Goal: Task Accomplishment & Management: Manage account settings

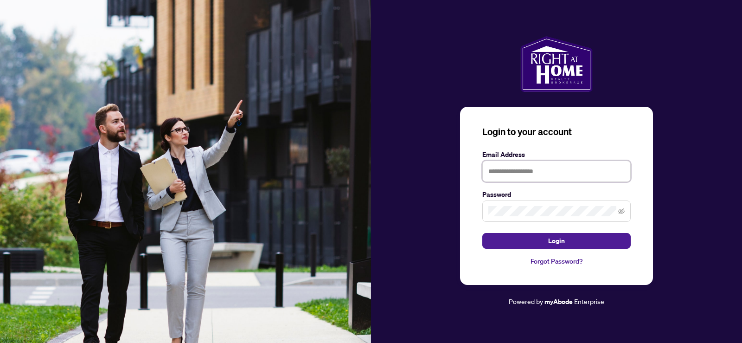
click at [539, 174] on input "text" at bounding box center [556, 171] width 148 height 21
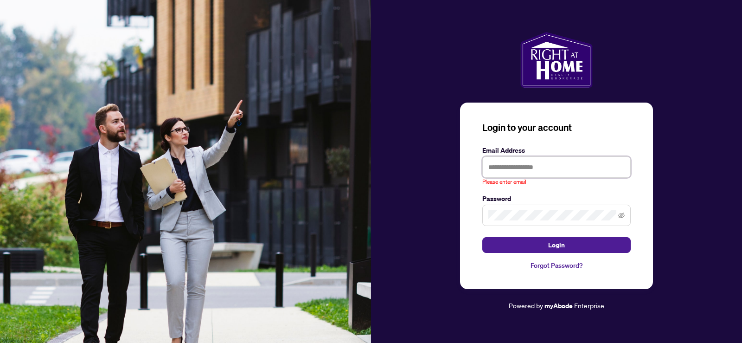
type input "**********"
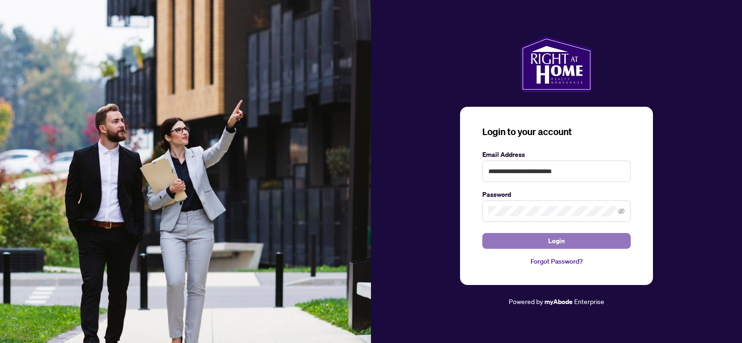
click at [546, 243] on button "Login" at bounding box center [556, 241] width 148 height 16
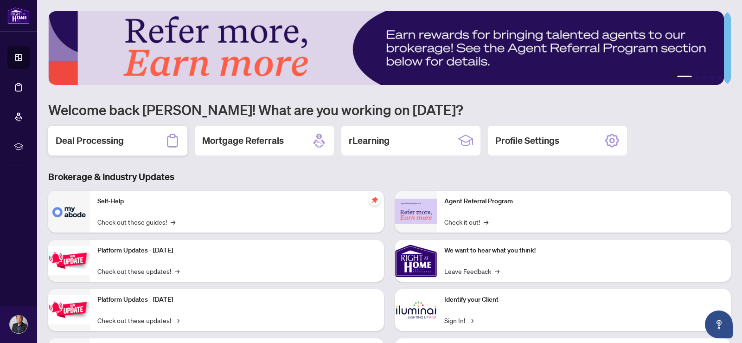
click at [114, 134] on h2 "Deal Processing" at bounding box center [90, 140] width 68 height 13
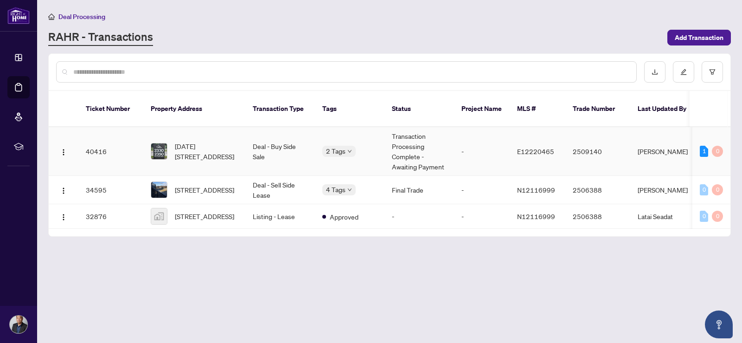
click at [257, 141] on td "Deal - Buy Side Sale" at bounding box center [280, 151] width 70 height 49
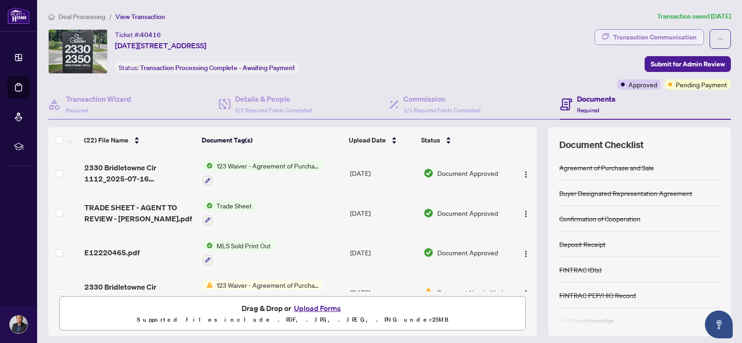
click at [639, 41] on div "Transaction Communication" at bounding box center [655, 37] width 84 height 15
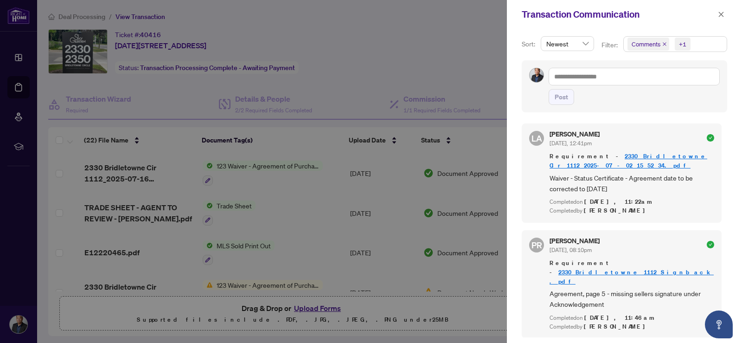
click at [507, 101] on div at bounding box center [371, 171] width 742 height 343
click at [486, 145] on div at bounding box center [371, 171] width 742 height 343
click at [724, 13] on icon "close" at bounding box center [721, 14] width 6 height 6
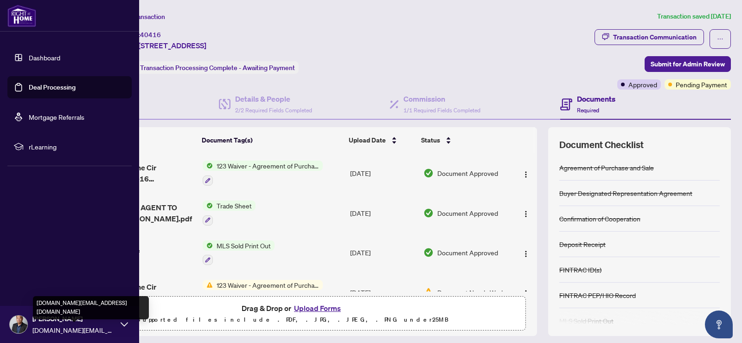
click at [46, 325] on span "geoffreyau.broker@gmail.com" at bounding box center [74, 330] width 84 height 10
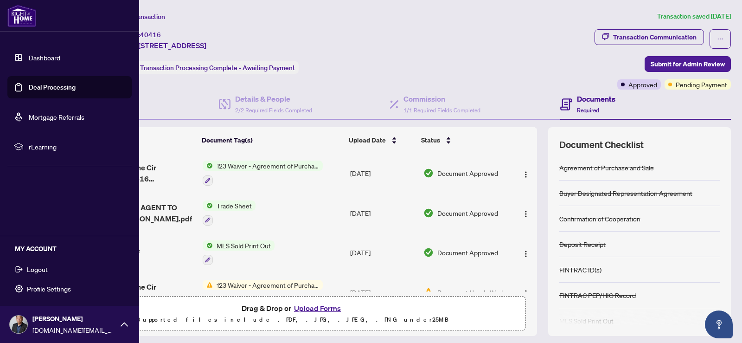
click at [55, 273] on button "Logout" at bounding box center [69, 269] width 124 height 16
